Goal: Task Accomplishment & Management: Manage account settings

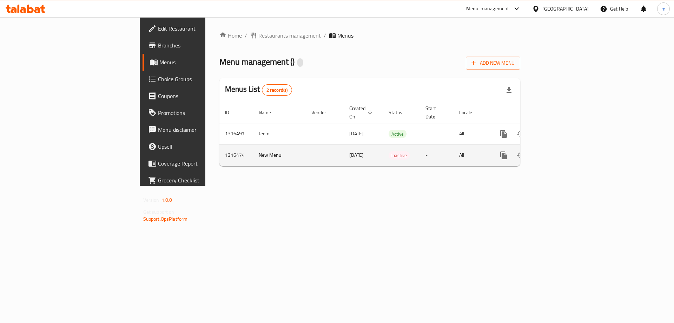
click at [558, 151] on icon "enhanced table" at bounding box center [554, 155] width 8 height 8
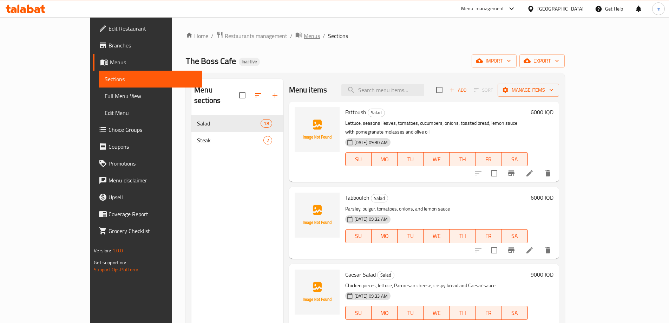
click at [296, 33] on icon "breadcrumb" at bounding box center [299, 35] width 6 height 5
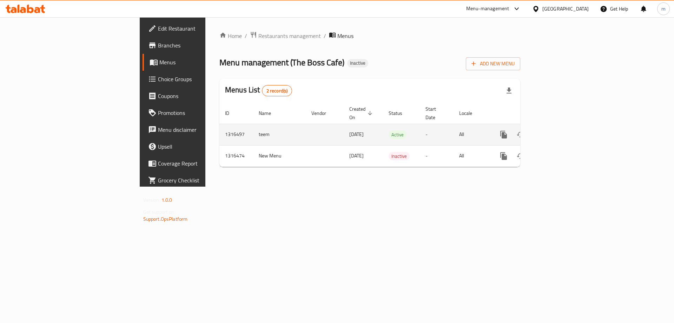
click at [558, 130] on icon "enhanced table" at bounding box center [554, 134] width 8 height 8
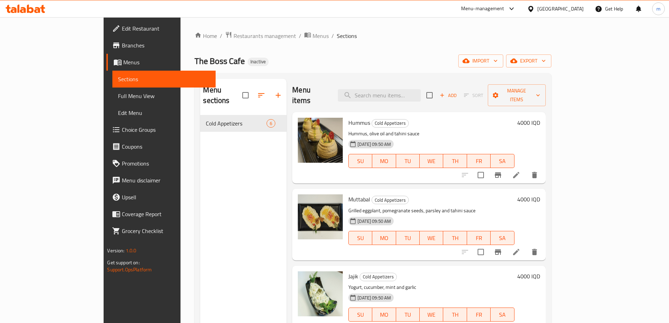
click at [112, 86] on link "Sections" at bounding box center [163, 79] width 103 height 17
drag, startPoint x: 89, startPoint y: 82, endPoint x: 126, endPoint y: 86, distance: 37.4
click at [118, 82] on span "Sections" at bounding box center [164, 79] width 92 height 8
click at [312, 33] on span "Menus" at bounding box center [320, 36] width 16 height 8
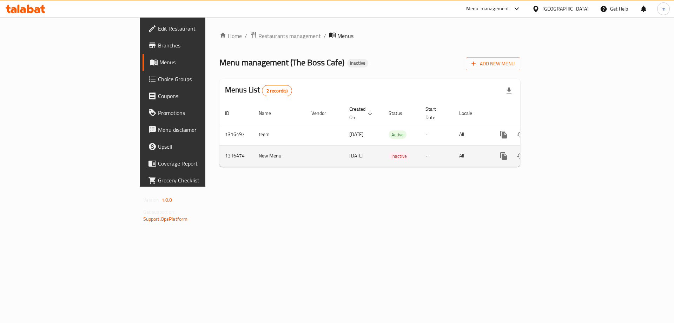
click at [558, 152] on icon "enhanced table" at bounding box center [554, 156] width 8 height 8
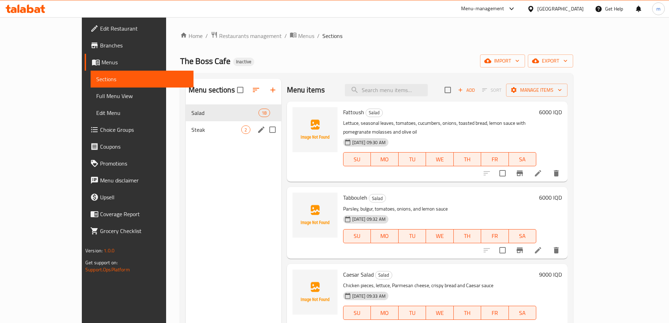
click at [191, 130] on span "Steak" at bounding box center [216, 129] width 50 height 8
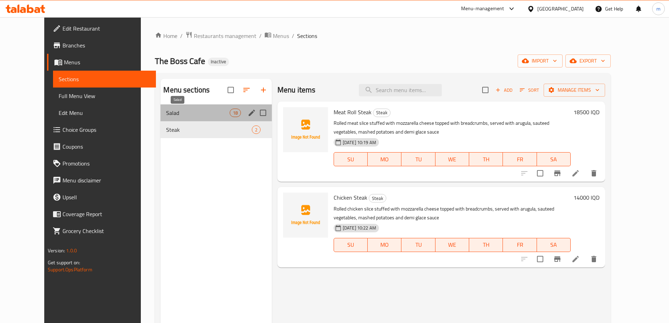
click at [170, 114] on span "Salad" at bounding box center [197, 112] width 63 height 8
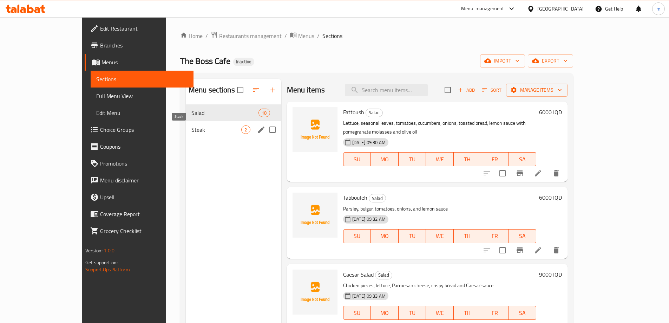
click at [191, 130] on span "Steak" at bounding box center [216, 129] width 50 height 8
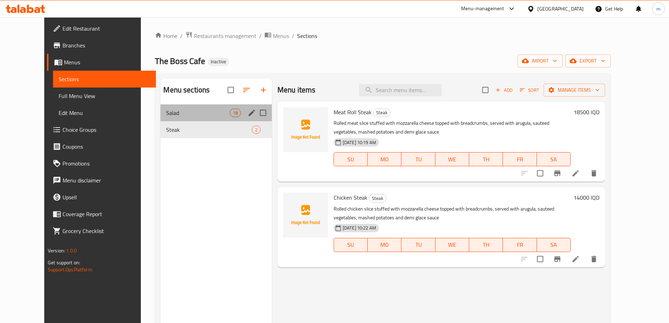
click at [177, 117] on div "Salad 18" at bounding box center [215, 112] width 111 height 17
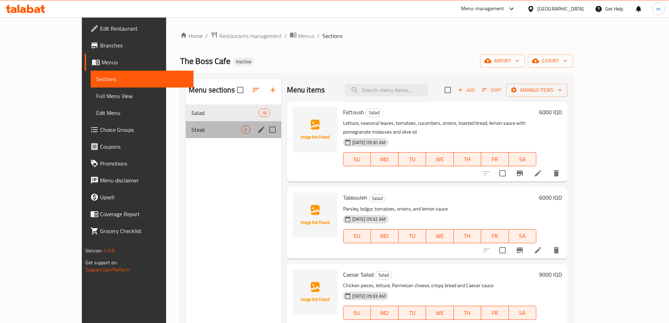
click at [186, 125] on div "Steak 2" at bounding box center [233, 129] width 95 height 17
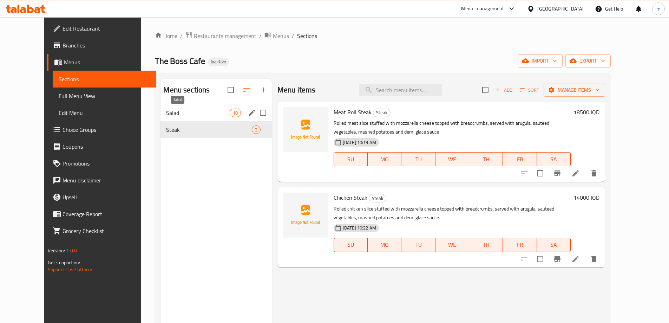
click at [174, 114] on span "Salad" at bounding box center [197, 112] width 63 height 8
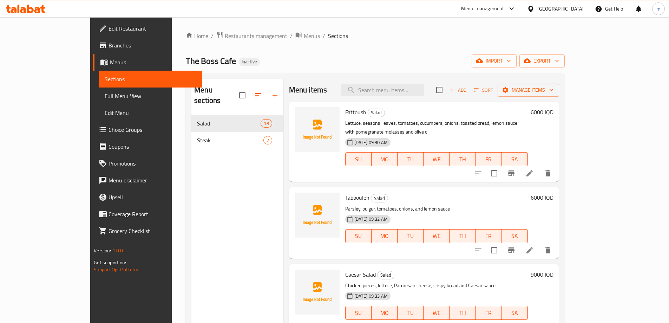
click at [242, 31] on div "Home / Restaurants management / Menus / Sections The Boss Cafe Inactive import …" at bounding box center [375, 219] width 407 height 404
click at [304, 34] on span "Menus" at bounding box center [312, 36] width 16 height 8
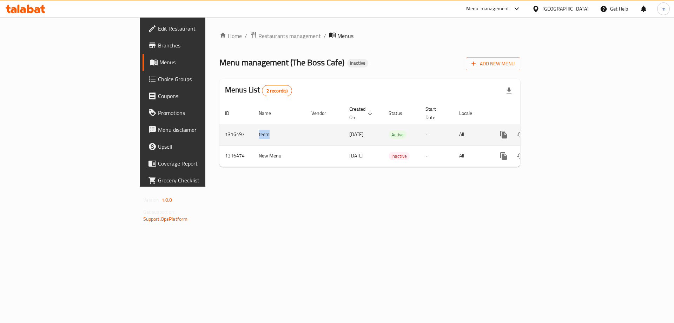
drag, startPoint x: 178, startPoint y: 125, endPoint x: 164, endPoint y: 126, distance: 13.3
click at [253, 126] on td "teem" at bounding box center [279, 134] width 53 height 21
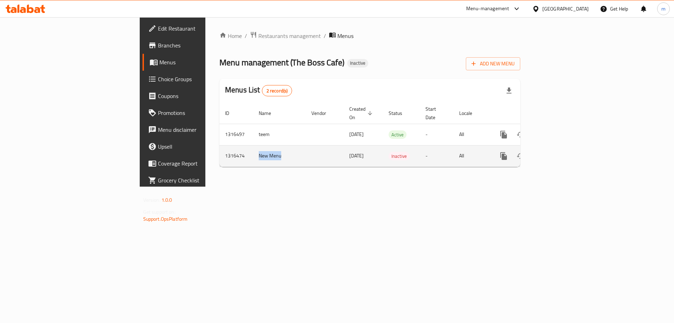
copy td "New Menu"
drag, startPoint x: 194, startPoint y: 146, endPoint x: 164, endPoint y: 146, distance: 29.5
click at [253, 146] on td "New Menu" at bounding box center [279, 155] width 53 height 21
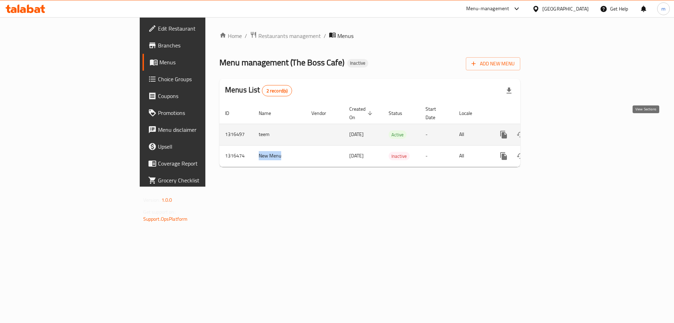
click at [563, 132] on link "enhanced table" at bounding box center [554, 134] width 17 height 17
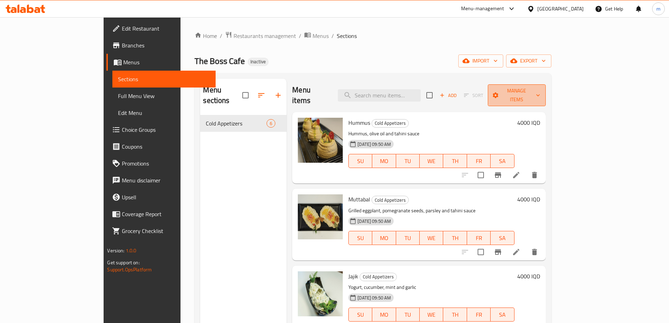
click at [540, 92] on span "Manage items" at bounding box center [516, 95] width 47 height 18
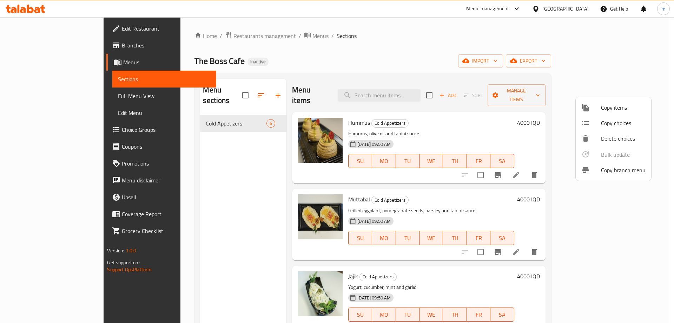
click at [616, 110] on span "Copy items" at bounding box center [623, 107] width 45 height 8
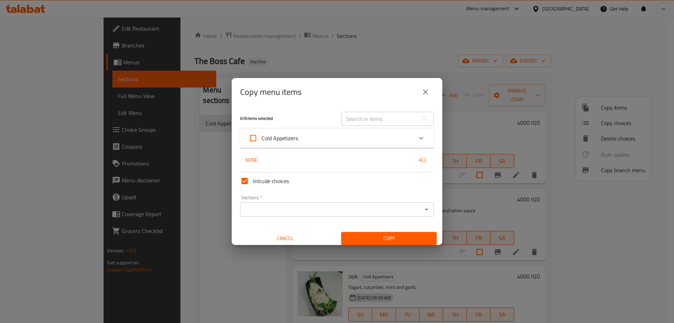
click at [399, 118] on input "text" at bounding box center [379, 119] width 77 height 14
click at [269, 114] on div "0 / 6 items selected" at bounding box center [286, 119] width 101 height 28
click at [291, 140] on span "Cold Appetizers" at bounding box center [280, 138] width 37 height 11
click at [262, 140] on input "Cold Appetizers" at bounding box center [253, 138] width 17 height 17
checkbox input "true"
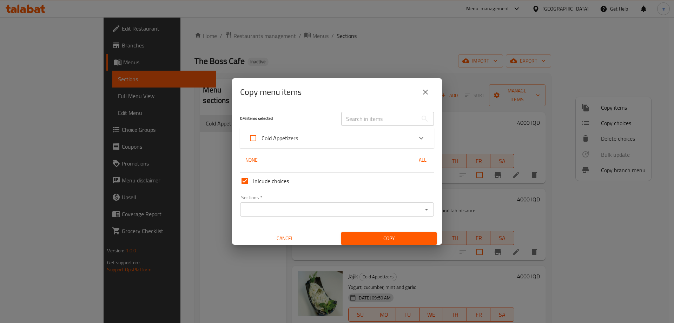
checkbox input "true"
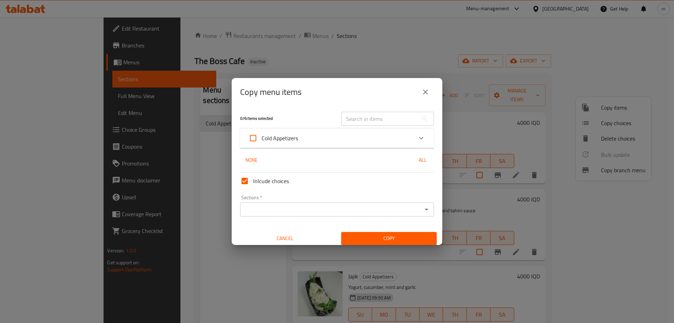
checkbox input "true"
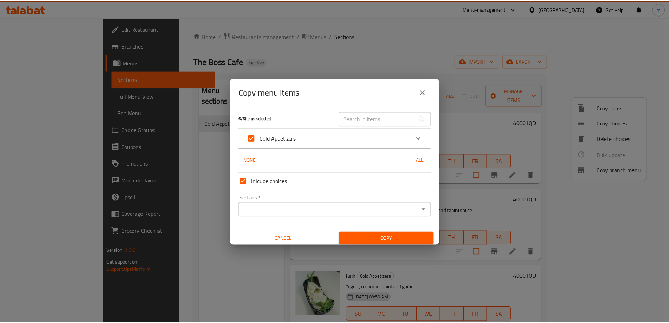
scroll to position [4, 0]
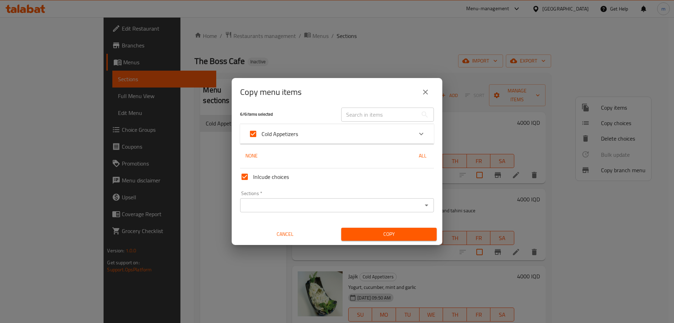
click at [422, 202] on icon "Open" at bounding box center [426, 205] width 8 height 8
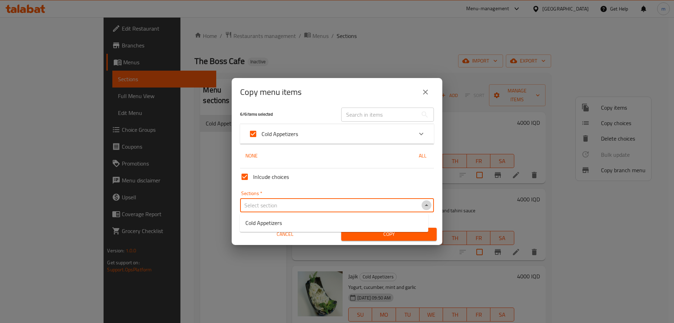
click at [425, 202] on icon "Close" at bounding box center [426, 205] width 8 height 8
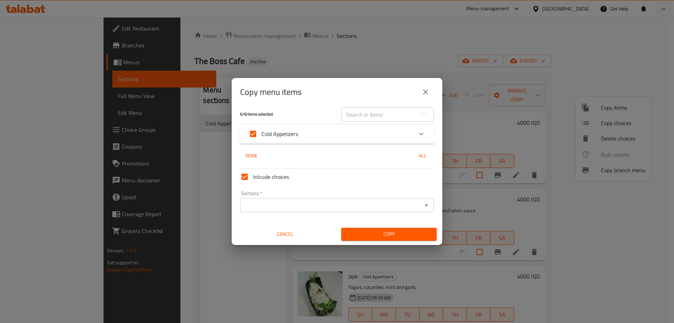
click at [414, 190] on div "Sections   * Sections *" at bounding box center [336, 201] width 199 height 27
click at [276, 238] on span "Cancel" at bounding box center [285, 234] width 90 height 9
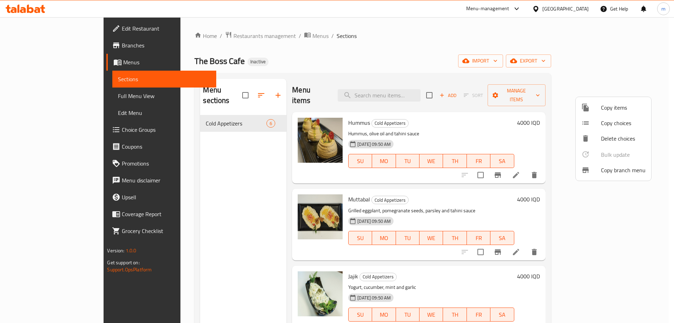
click at [316, 48] on div at bounding box center [337, 161] width 674 height 323
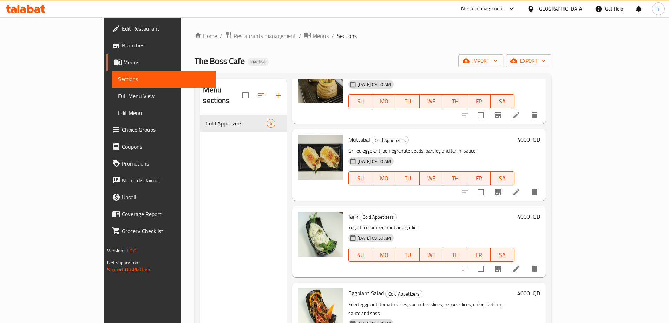
scroll to position [0, 0]
